Goal: Task Accomplishment & Management: Use online tool/utility

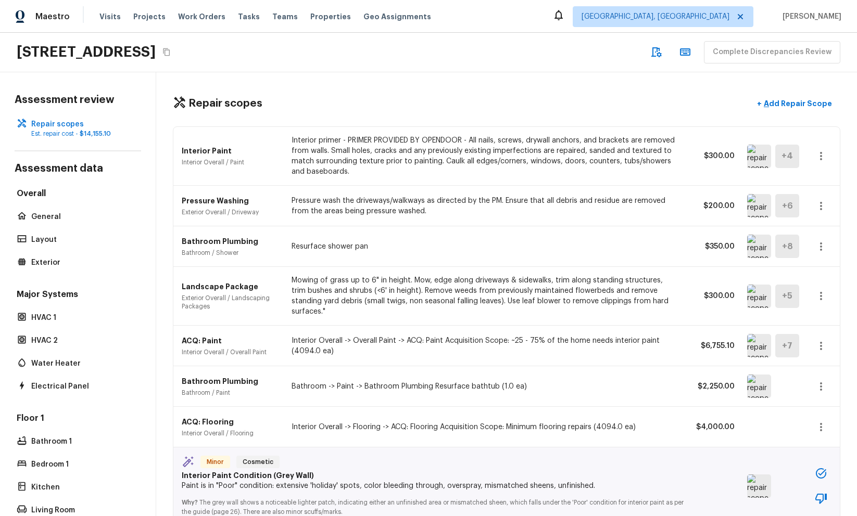
click at [466, 102] on div "Repair scopes + Add Repair Scope" at bounding box center [506, 103] width 667 height 21
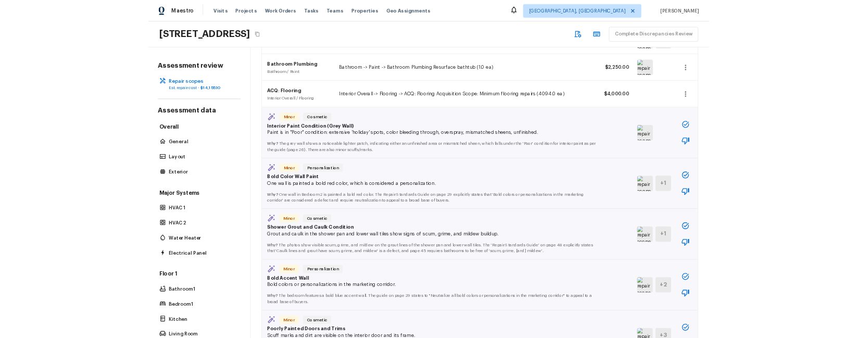
scroll to position [333, 0]
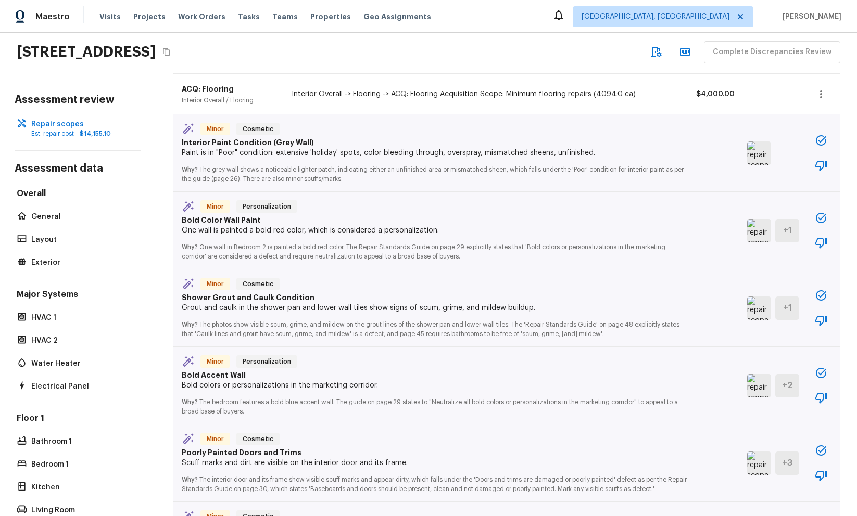
click at [608, 45] on div "16154 Skyridge Dr, Riverside, CA 92503 Complete Discrepancies Review" at bounding box center [428, 53] width 857 height 40
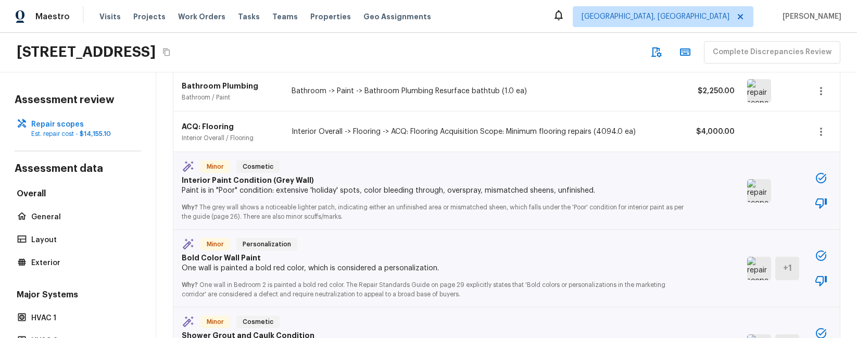
scroll to position [286, 0]
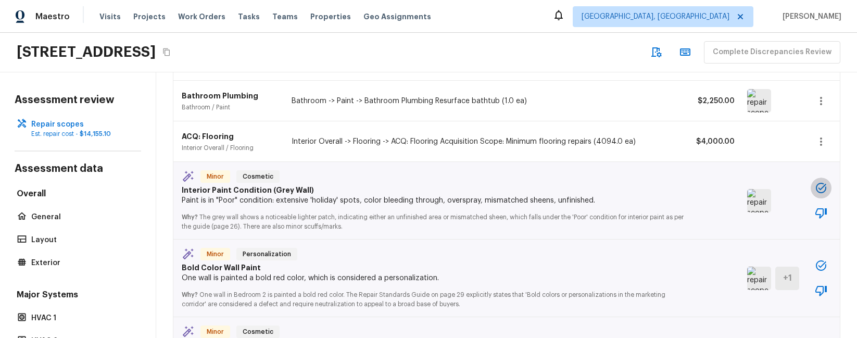
click at [827, 182] on icon "button" at bounding box center [821, 188] width 12 height 12
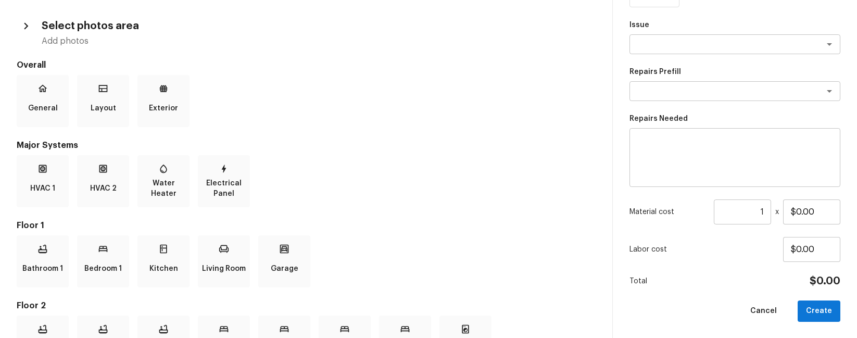
scroll to position [0, 0]
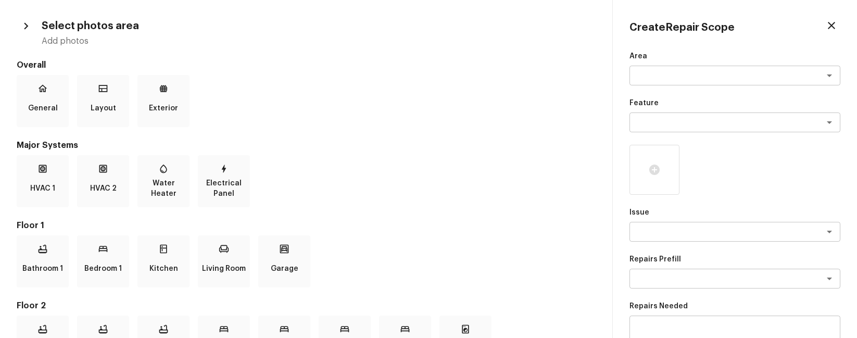
click at [836, 28] on icon "button" at bounding box center [831, 25] width 12 height 12
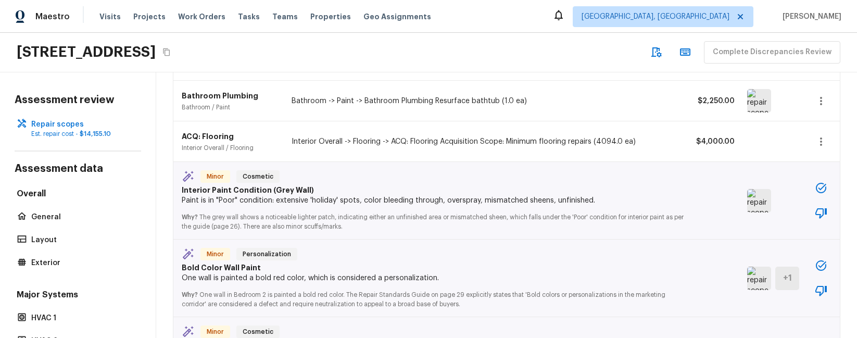
click at [821, 259] on icon "button" at bounding box center [821, 265] width 12 height 12
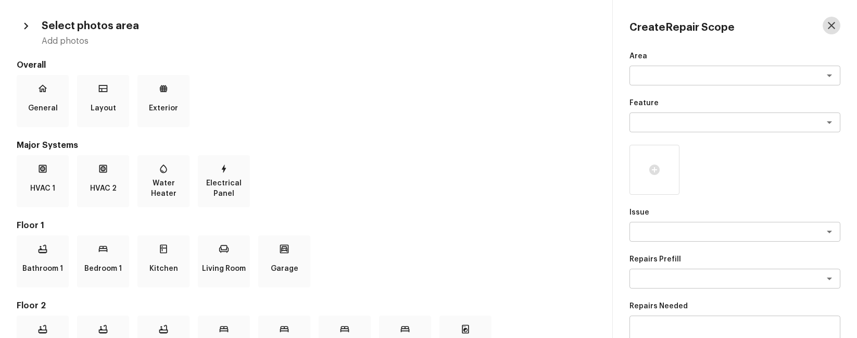
click at [839, 23] on button "button" at bounding box center [832, 26] width 18 height 18
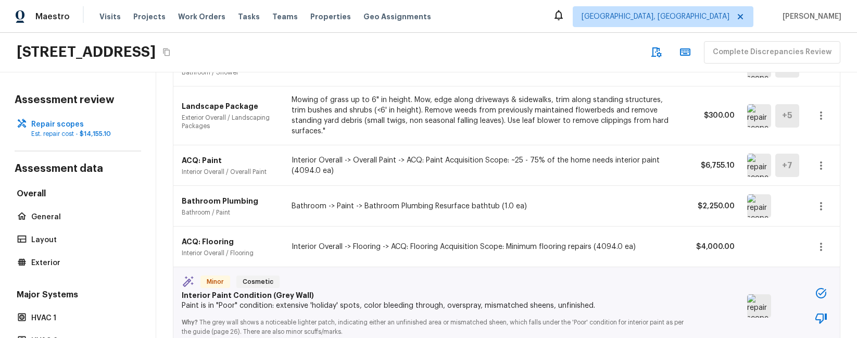
scroll to position [330, 0]
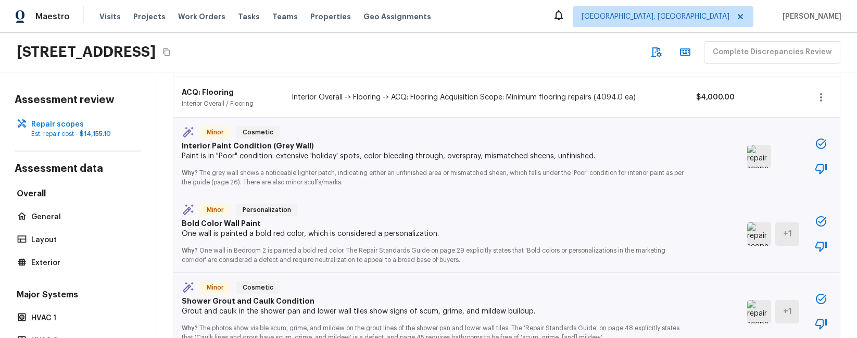
click at [819, 138] on icon "button" at bounding box center [821, 143] width 10 height 10
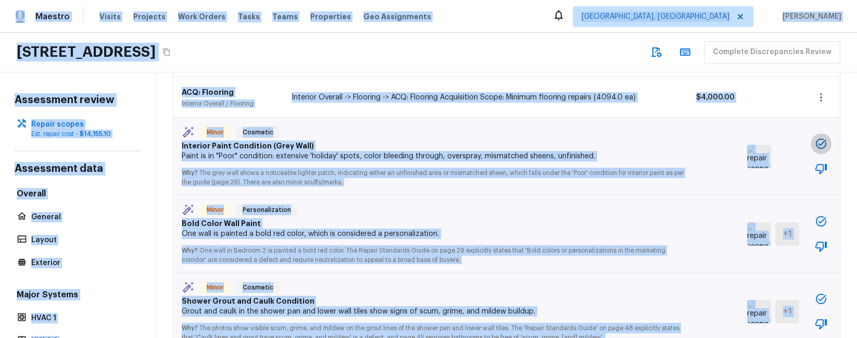
click at [819, 138] on icon "button" at bounding box center [821, 143] width 10 height 10
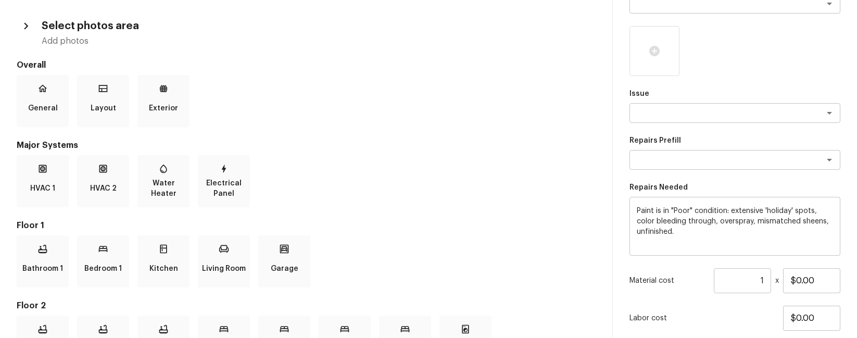
scroll to position [120, 0]
